Goal: Task Accomplishment & Management: Use online tool/utility

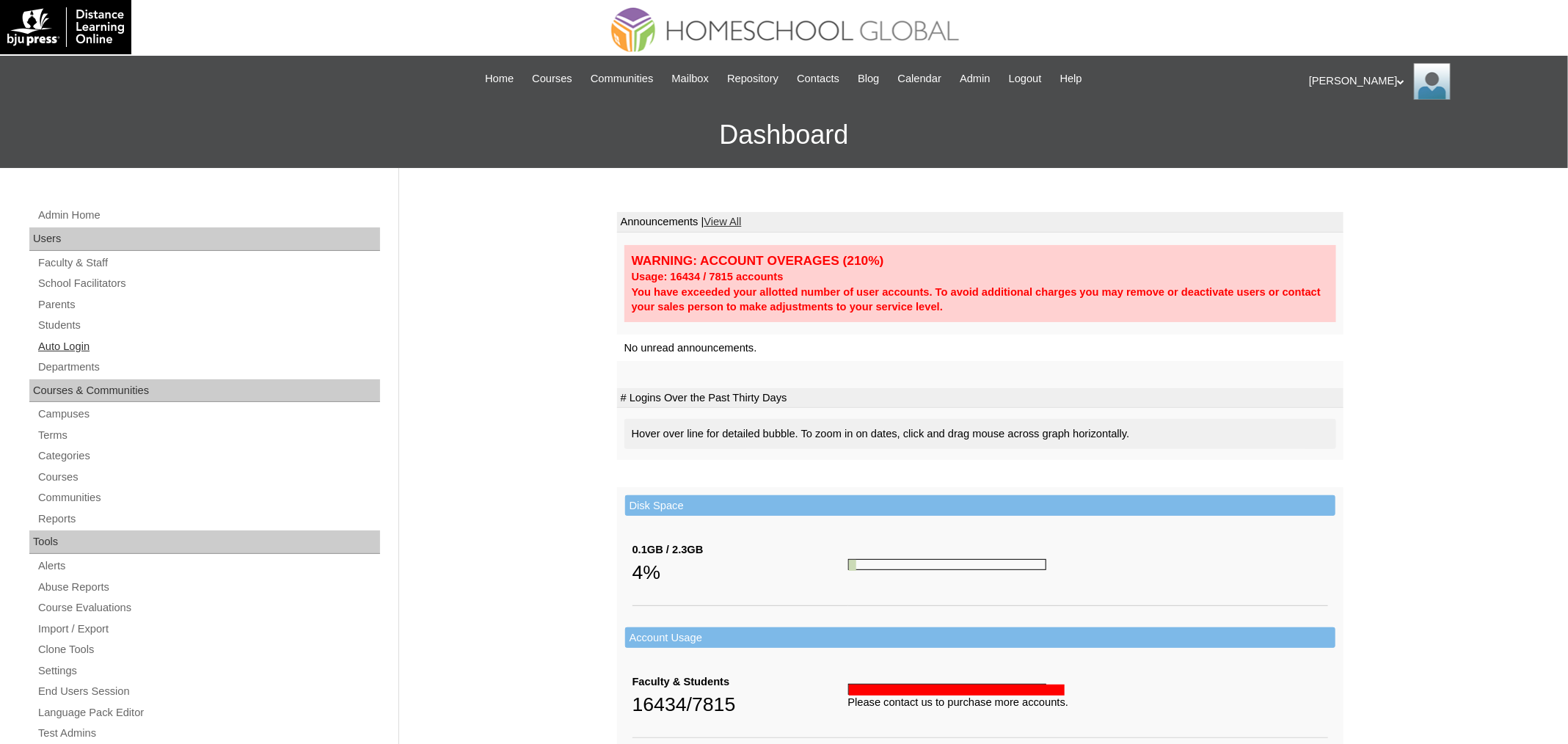
click at [88, 339] on link "Auto Login" at bounding box center [208, 346] width 344 height 18
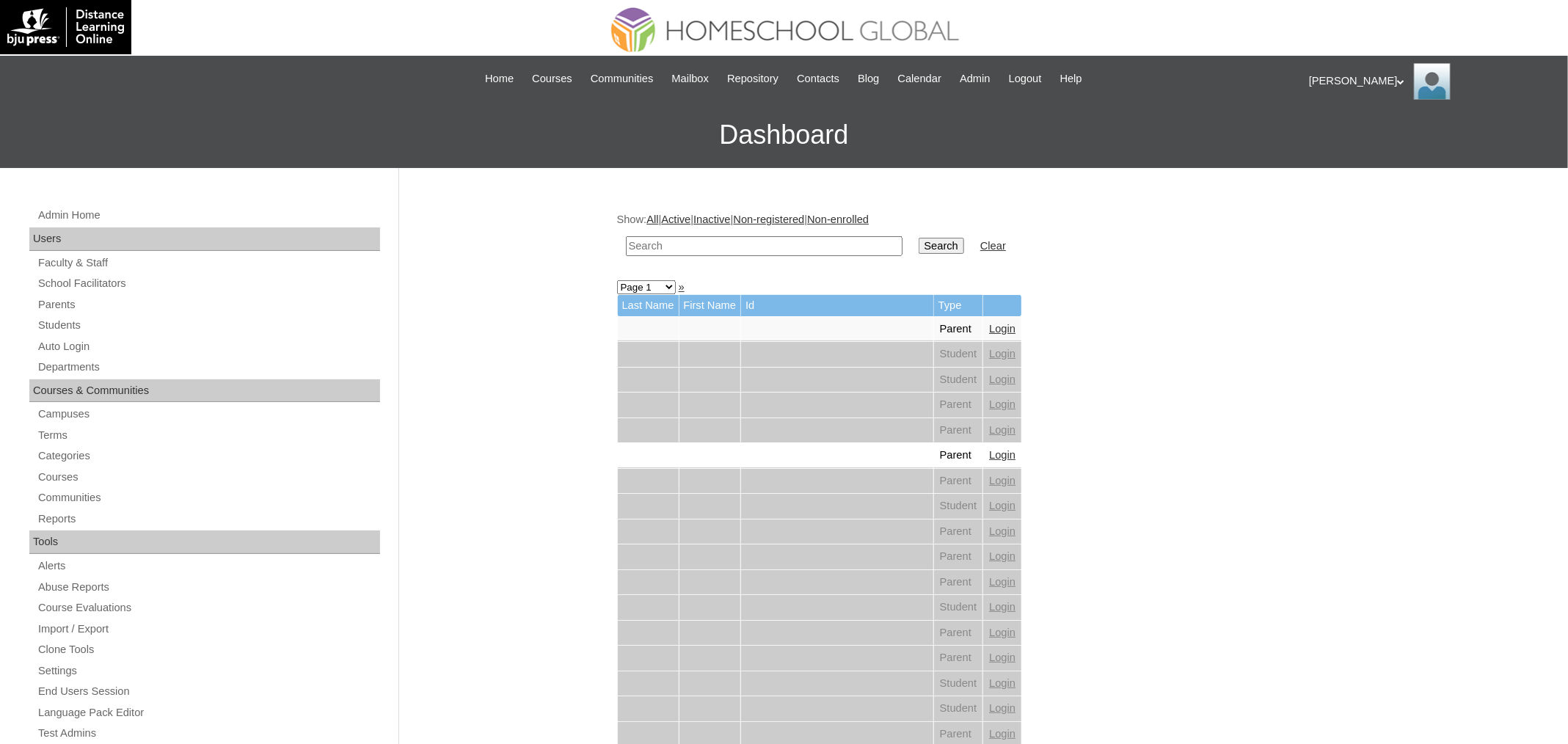
click at [828, 246] on input "text" at bounding box center [764, 246] width 277 height 20
paste input "Kharlize Iñigo"
type input "Kharlize Iñigo"
click at [948, 248] on input "Search" at bounding box center [941, 245] width 45 height 17
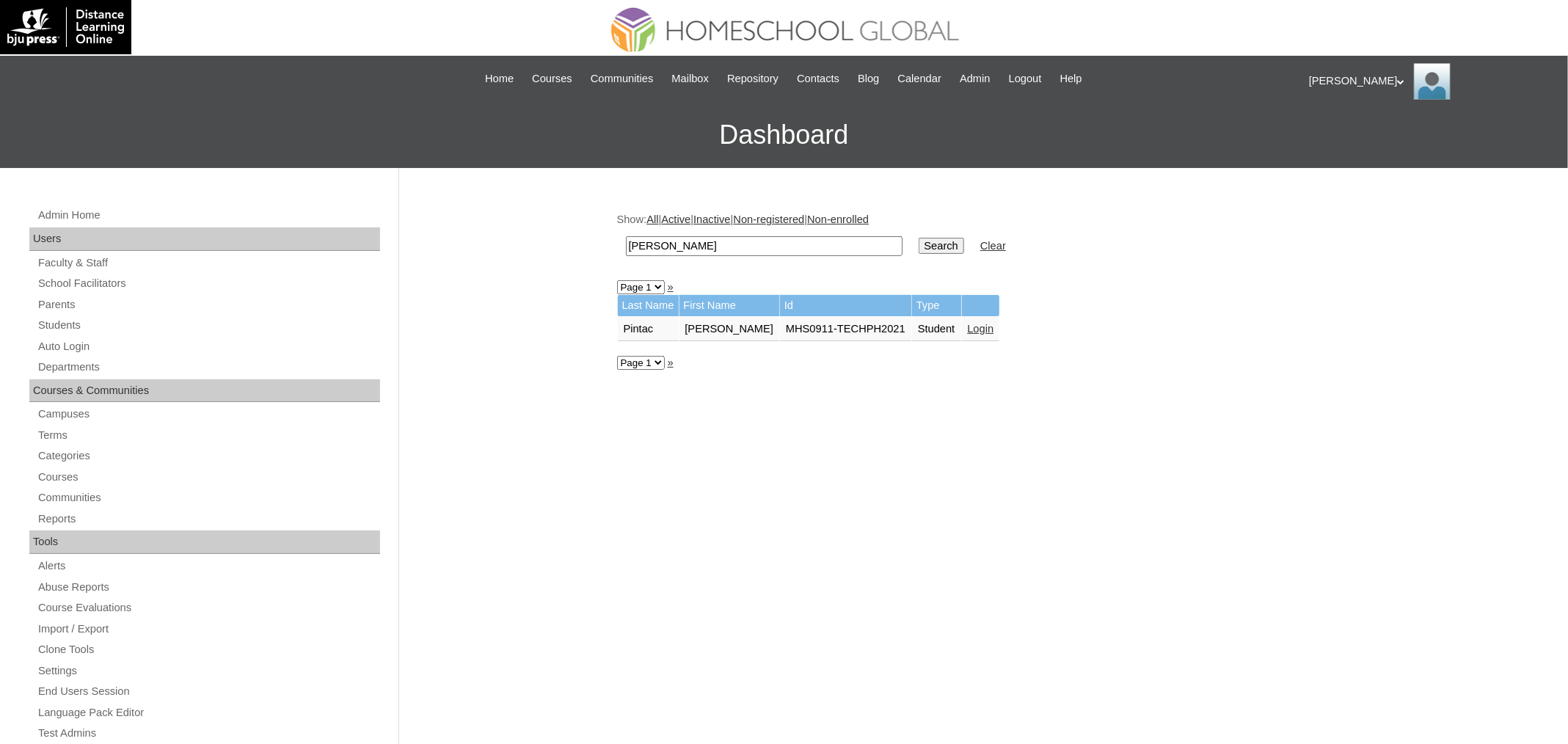
click at [989, 330] on link "Login" at bounding box center [981, 328] width 26 height 11
